Goal: Information Seeking & Learning: Learn about a topic

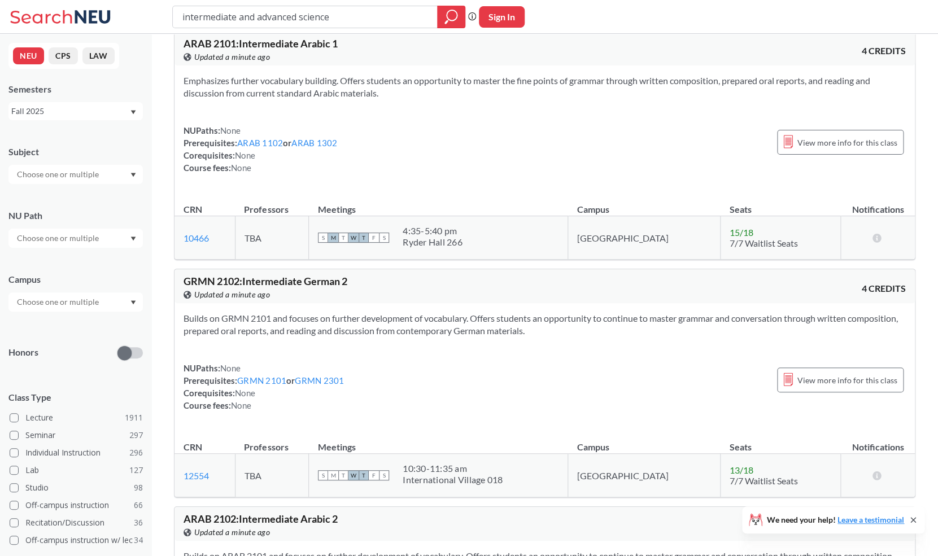
scroll to position [1226, 0]
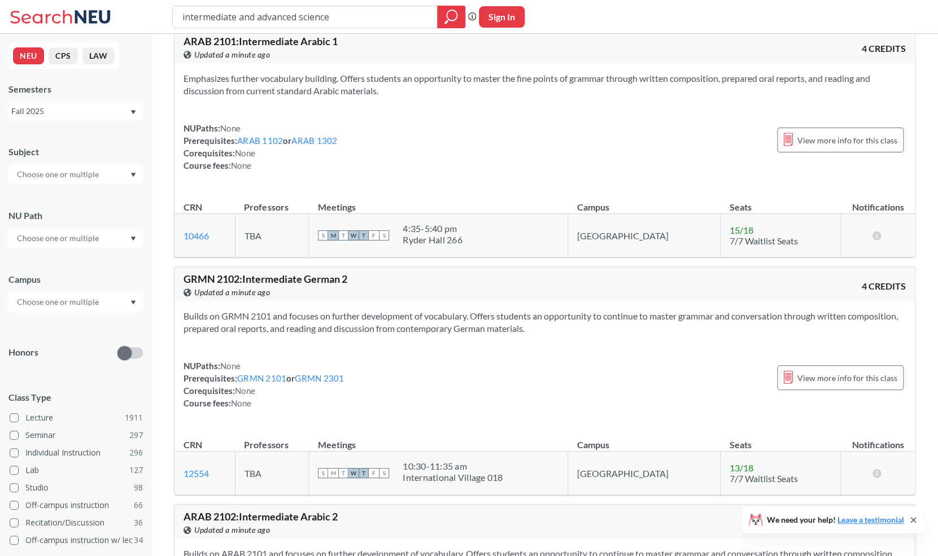
click at [374, 16] on input "intermediate and advanced science" at bounding box center [305, 16] width 248 height 19
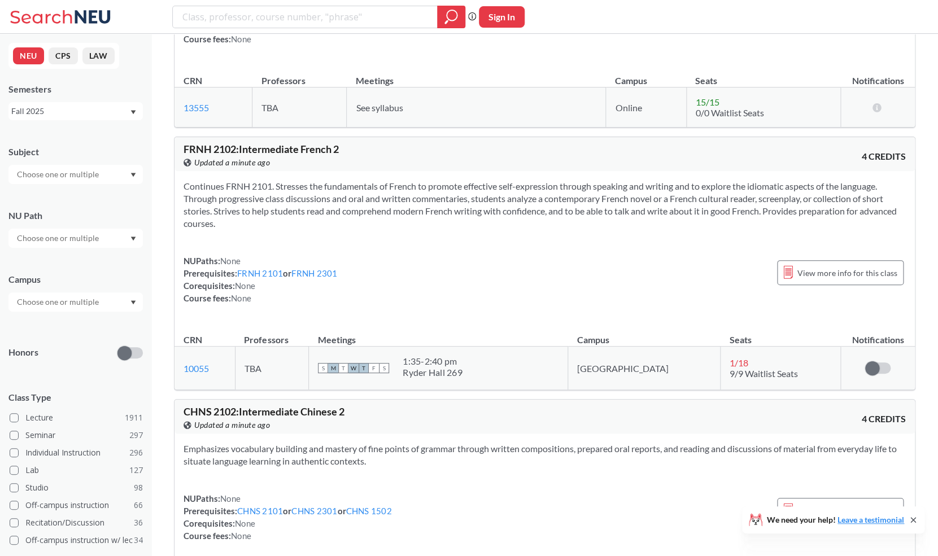
scroll to position [145, 0]
click at [579, 18] on div "Phrase search guarantees the exact search appears in the results. Ex. If you wa…" at bounding box center [469, 17] width 938 height 34
click at [238, 19] on input "search" at bounding box center [305, 16] width 248 height 19
paste input "MATH2280"
type input "MATH2280"
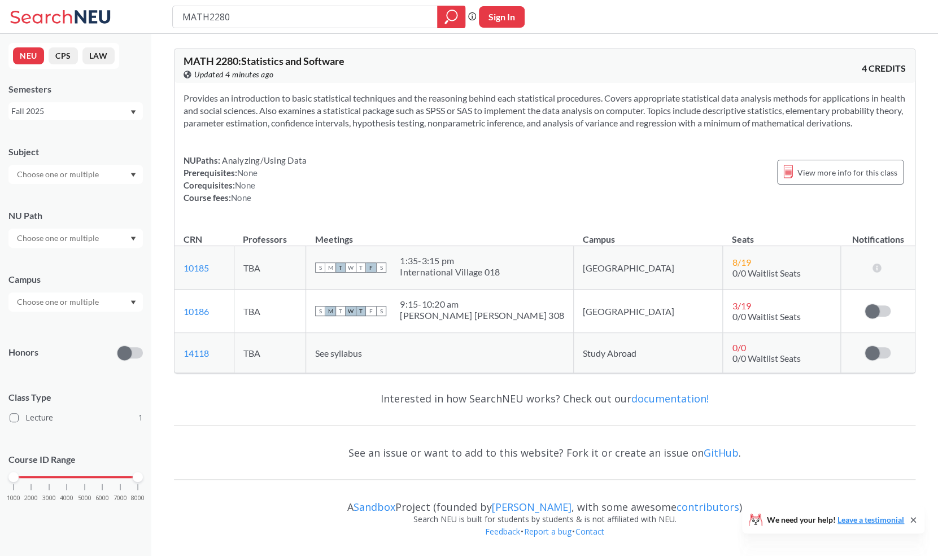
click at [502, 314] on div "S M T W T F S 9:15 - 10:20 am [PERSON_NAME] [PERSON_NAME] 308" at bounding box center [439, 311] width 249 height 25
click at [466, 310] on div "9:15 - 10:20 am" at bounding box center [482, 304] width 164 height 11
click at [277, 317] on td "TBA" at bounding box center [270, 311] width 72 height 43
click at [222, 20] on input "MATH2280" at bounding box center [305, 16] width 248 height 19
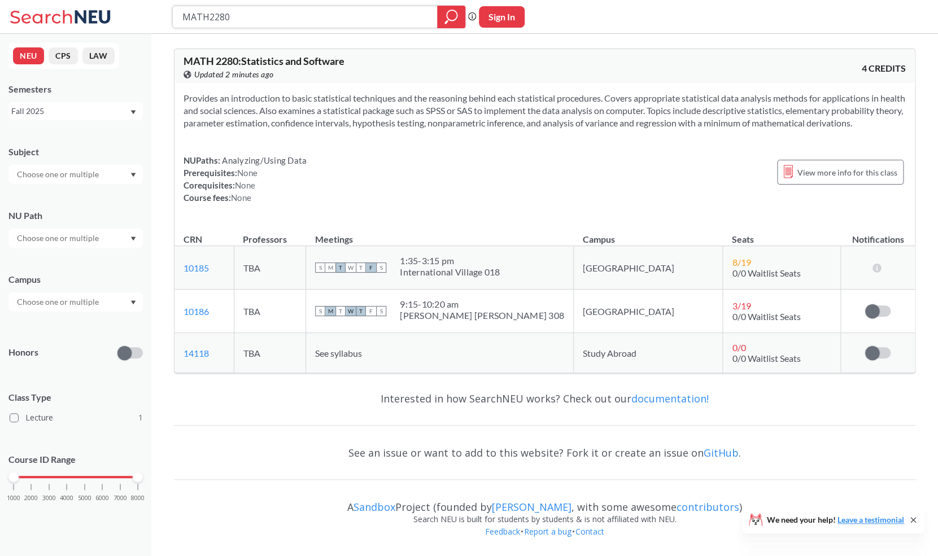
click at [222, 20] on input "MATH2280" at bounding box center [305, 16] width 248 height 19
type input "communications"
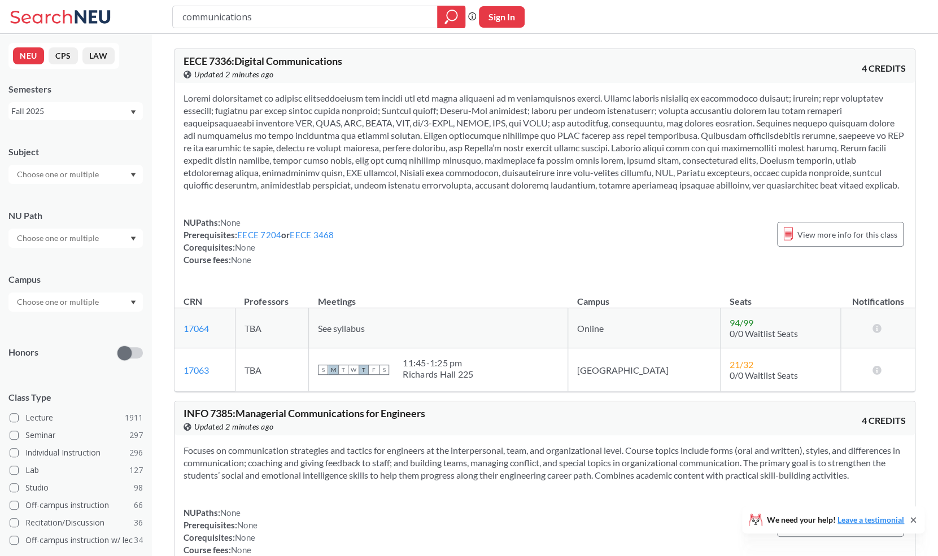
click at [353, 251] on div "NUPaths: None Prerequisites: EECE 7204 or EECE 3468 Corequisites: None Course f…" at bounding box center [544, 241] width 722 height 50
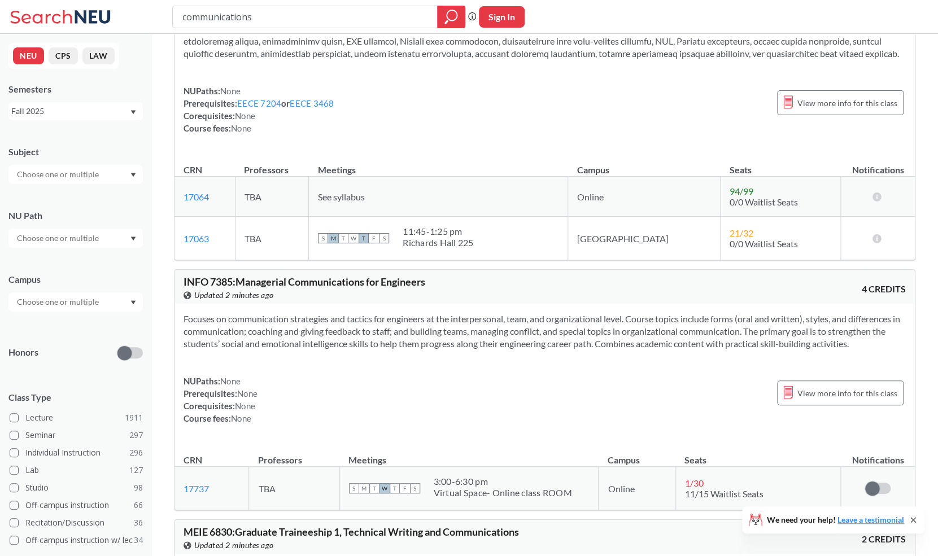
scroll to position [133, 0]
click at [89, 244] on input "text" at bounding box center [58, 238] width 95 height 14
click at [124, 290] on div "Interpreting Culture ( 124 )" at bounding box center [79, 292] width 128 height 12
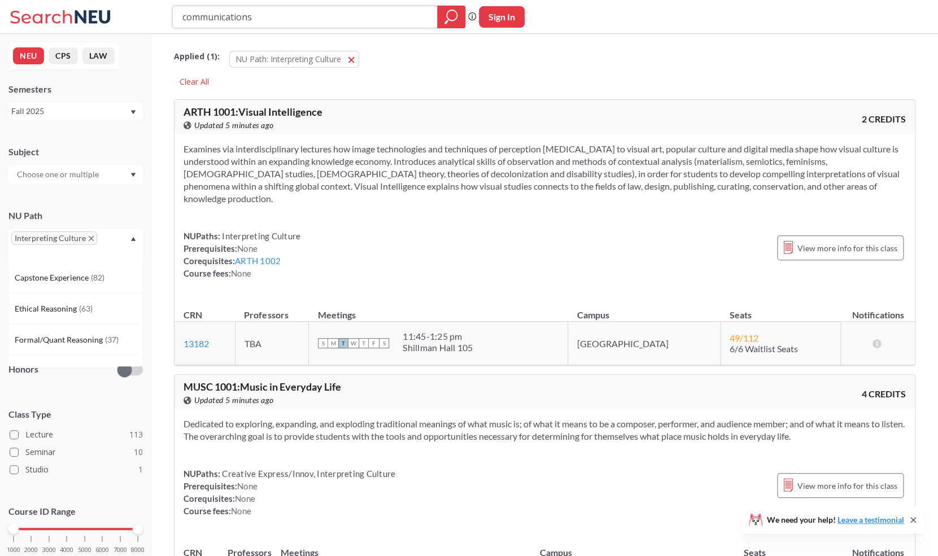
scroll to position [191, 0]
click at [97, 310] on div "Ethical Reasoning ( 63 )" at bounding box center [79, 306] width 128 height 12
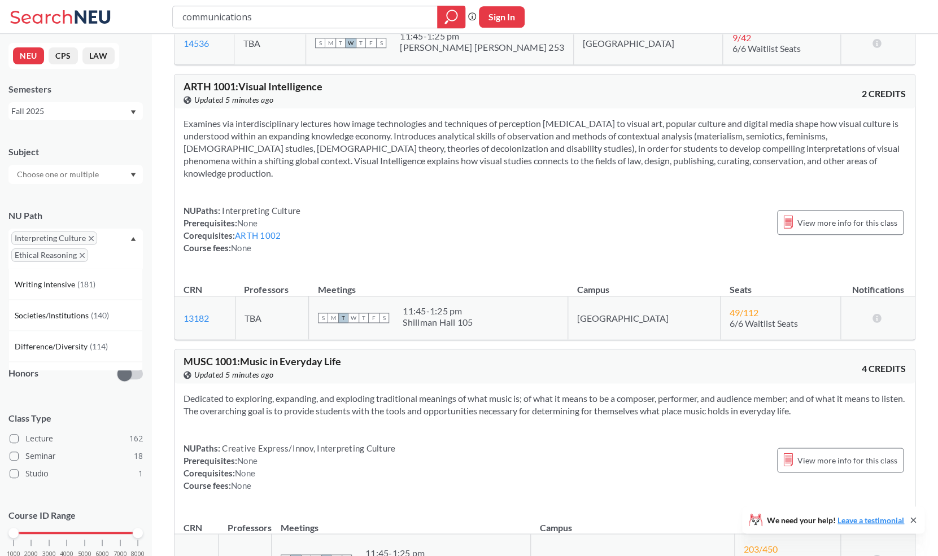
scroll to position [287, 0]
click at [124, 173] on div at bounding box center [75, 174] width 134 height 19
click at [106, 235] on p "Communication Studies" at bounding box center [79, 236] width 128 height 11
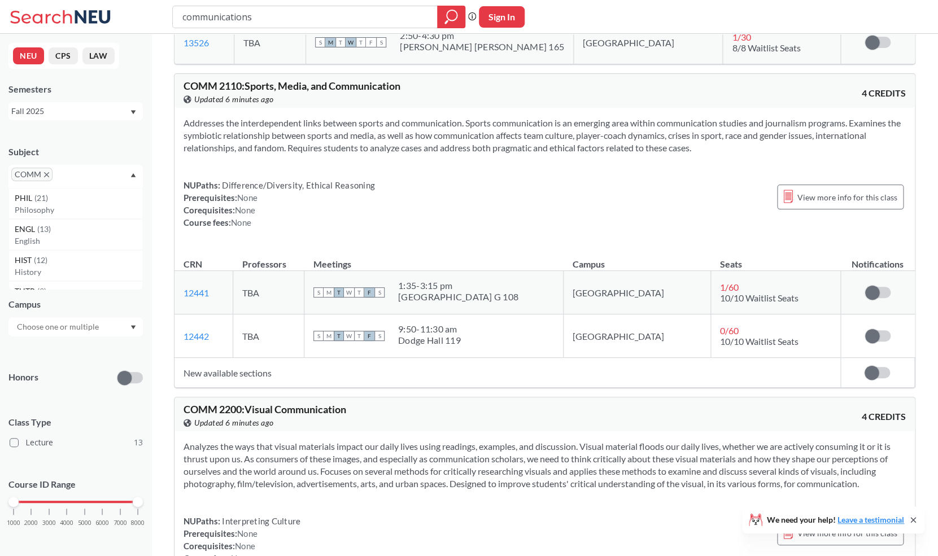
scroll to position [2300, 0]
click at [255, 377] on td "New available sections" at bounding box center [507, 373] width 666 height 30
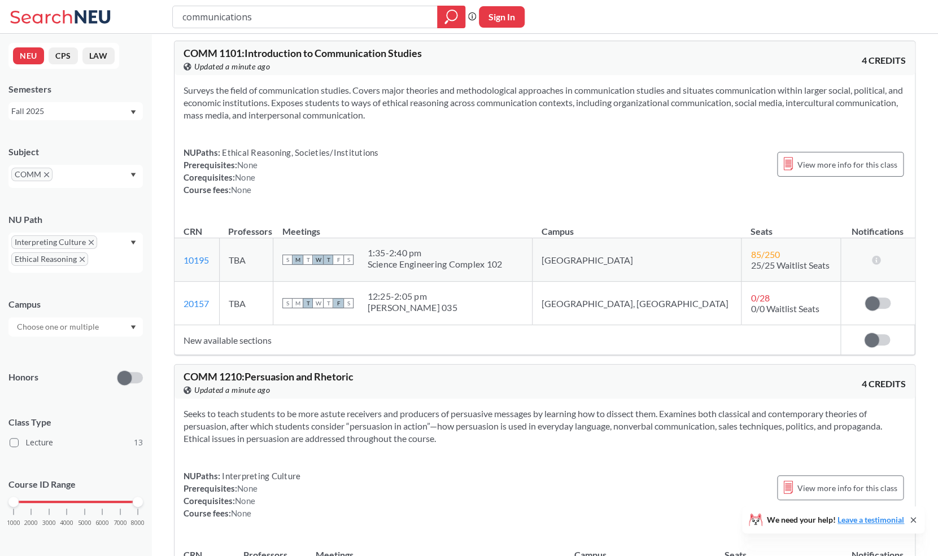
scroll to position [0, 0]
